Goal: Find specific fact: Find specific fact

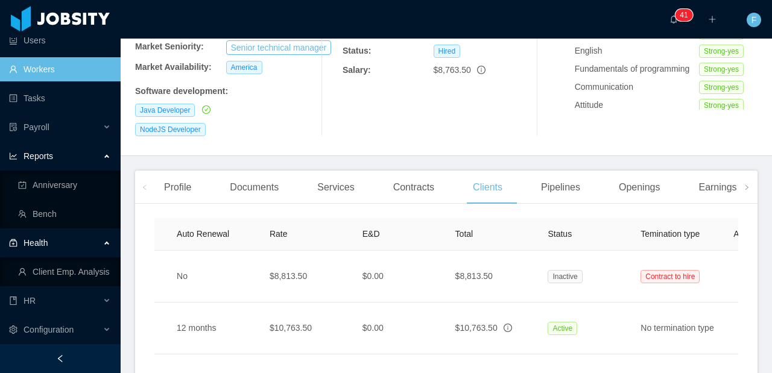
scroll to position [0, 571]
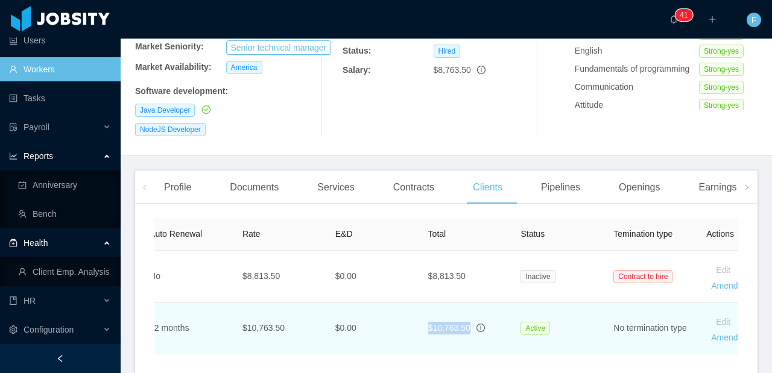
drag, startPoint x: 472, startPoint y: 305, endPoint x: 426, endPoint y: 303, distance: 45.9
click at [426, 303] on td "$10,763.50" at bounding box center [464, 329] width 93 height 52
drag, startPoint x: 467, startPoint y: 303, endPoint x: 423, endPoint y: 304, distance: 43.4
click at [423, 304] on td "$10,763.50" at bounding box center [464, 329] width 93 height 52
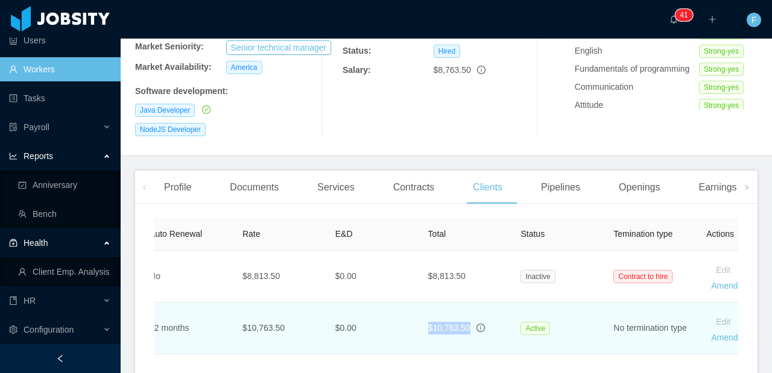
click at [423, 304] on td "$10,763.50" at bounding box center [464, 329] width 93 height 52
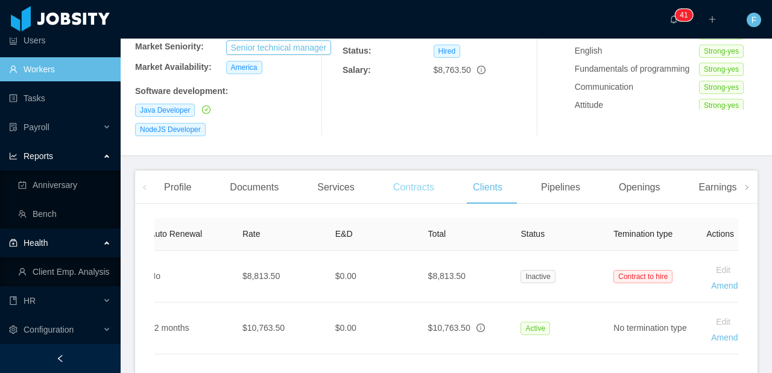
click at [423, 171] on div "Contracts" at bounding box center [413, 188] width 60 height 34
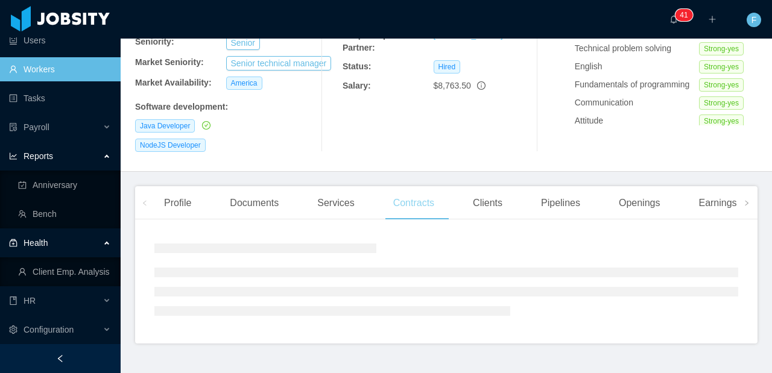
scroll to position [210, 0]
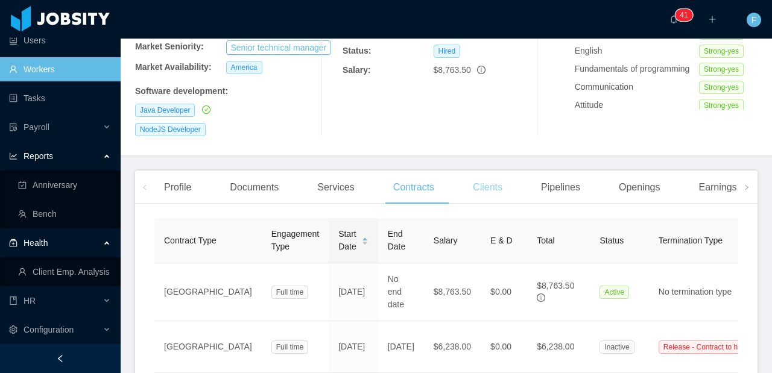
click at [487, 171] on div "Clients" at bounding box center [487, 188] width 49 height 34
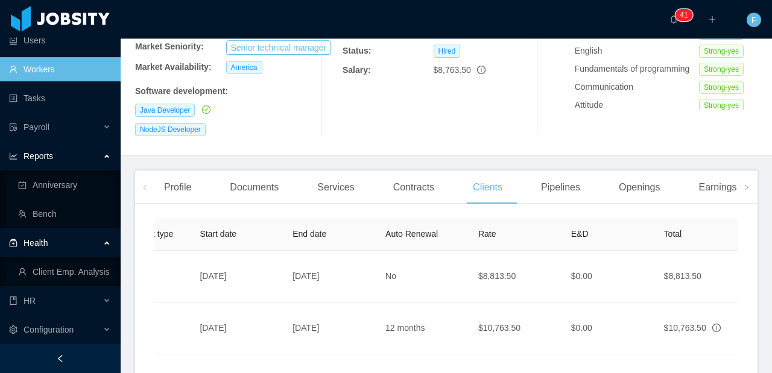
scroll to position [0, 362]
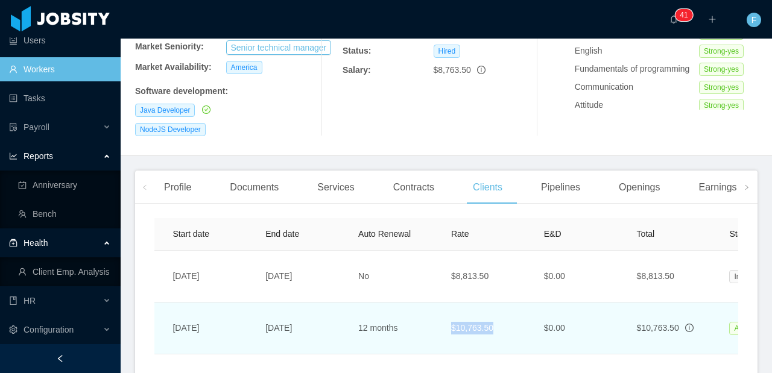
drag, startPoint x: 499, startPoint y: 298, endPoint x: 446, endPoint y: 304, distance: 53.5
click at [446, 304] on td "$10,763.50" at bounding box center [487, 329] width 93 height 52
copy td "$10,763.50"
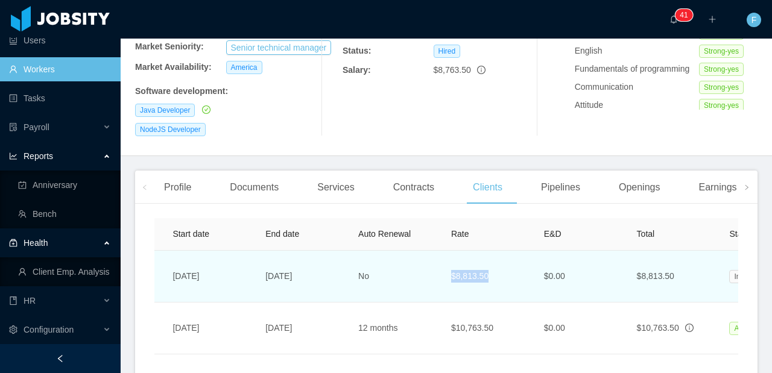
drag, startPoint x: 497, startPoint y: 247, endPoint x: 447, endPoint y: 253, distance: 50.3
click at [447, 253] on td "$8,813.50" at bounding box center [487, 277] width 93 height 52
copy td "$8,813.50"
click at [430, 268] on td "No" at bounding box center [394, 277] width 93 height 52
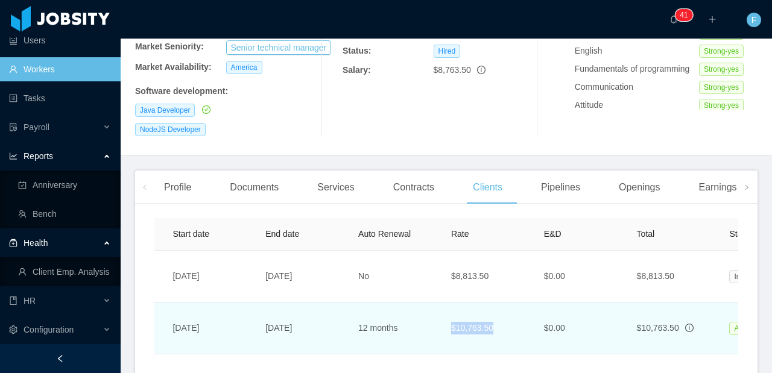
drag, startPoint x: 501, startPoint y: 304, endPoint x: 450, endPoint y: 300, distance: 50.9
click at [450, 303] on td "$10,763.50" at bounding box center [487, 329] width 93 height 52
copy td "$10,763.50"
